Goal: Task Accomplishment & Management: Manage account settings

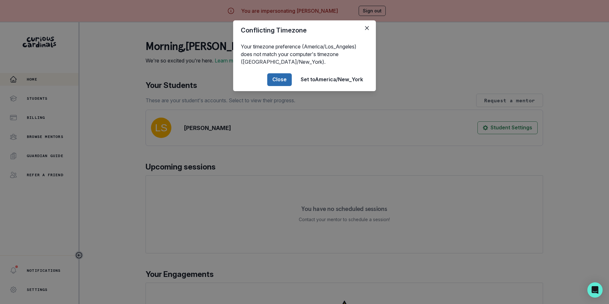
click at [283, 78] on button "Close" at bounding box center [279, 79] width 25 height 13
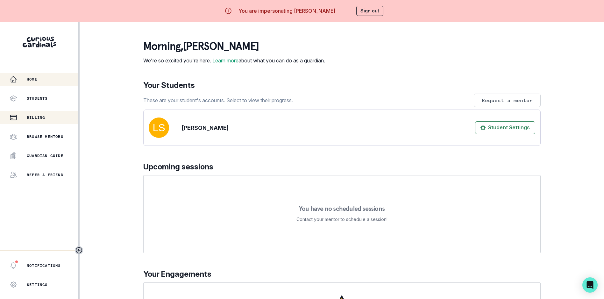
click at [29, 116] on p "Billing" at bounding box center [36, 117] width 18 height 5
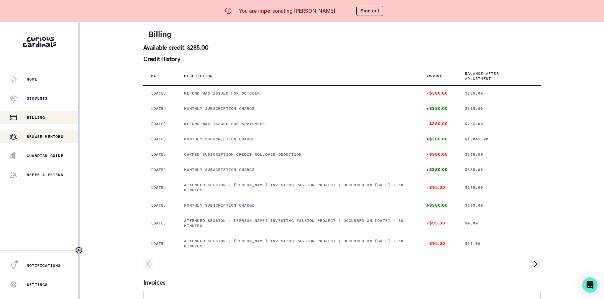
scroll to position [27, 0]
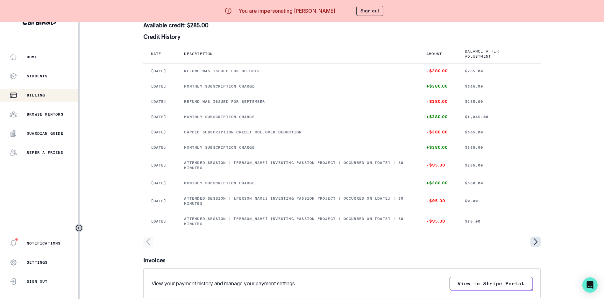
click at [532, 247] on icon "page right" at bounding box center [535, 242] width 10 height 10
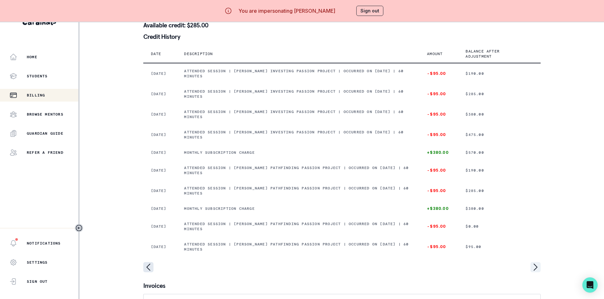
click at [150, 272] on icon "page left" at bounding box center [148, 267] width 10 height 10
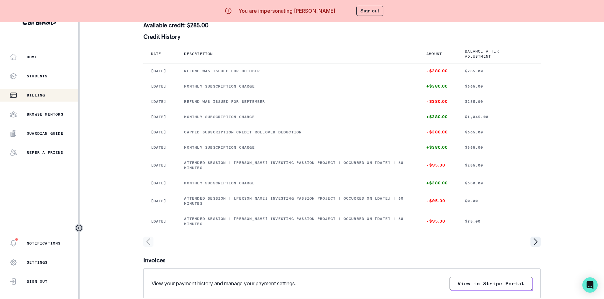
click at [370, 10] on button "Sign out" at bounding box center [369, 11] width 27 height 10
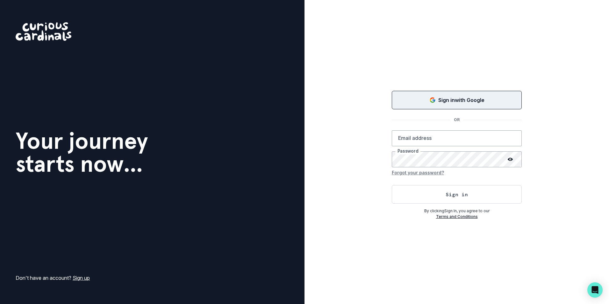
click at [454, 103] on p "Sign in with Google" at bounding box center [461, 100] width 46 height 8
